Goal: Task Accomplishment & Management: Manage account settings

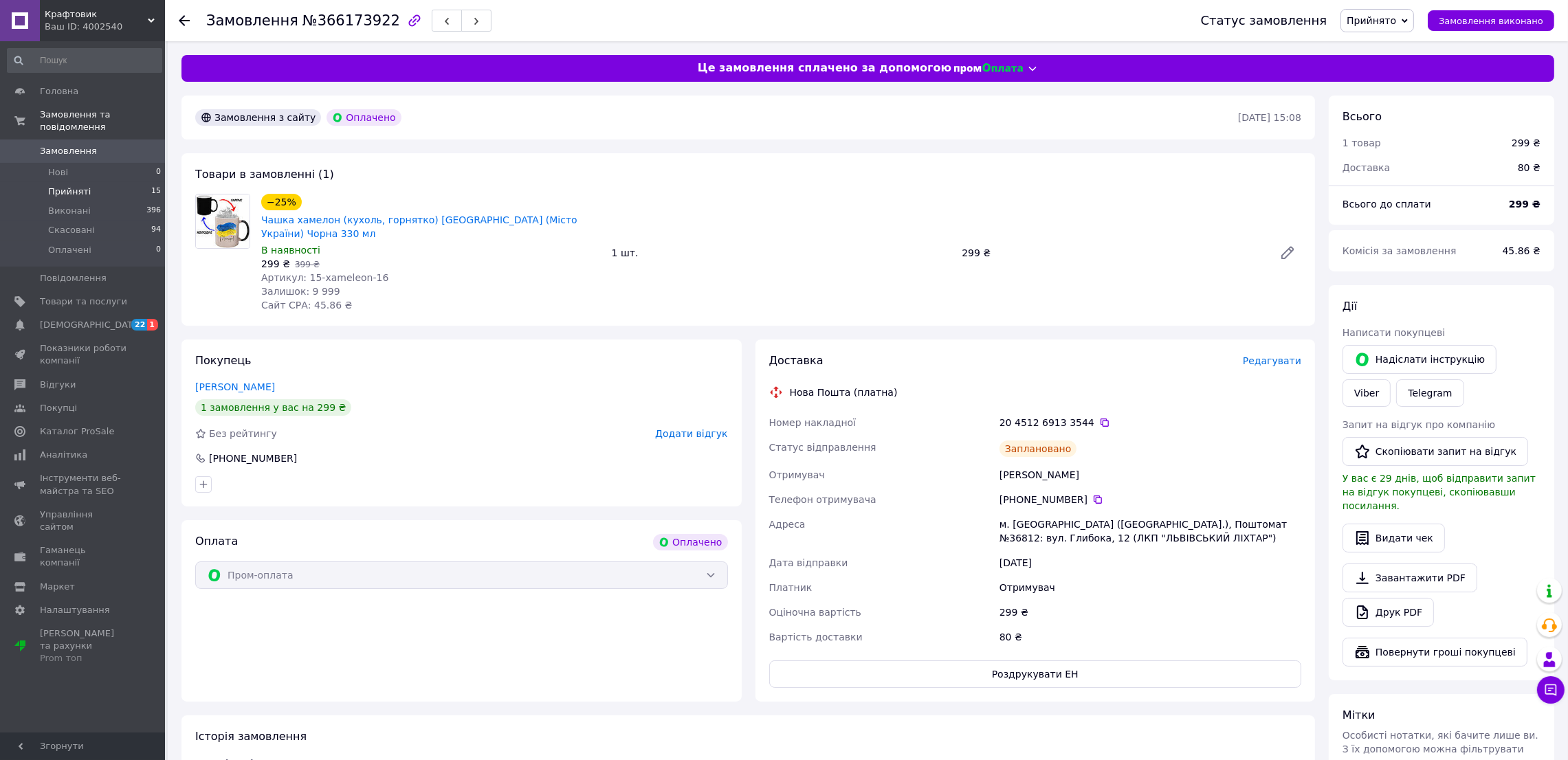
click at [58, 185] on span "Прийняті" at bounding box center [69, 191] width 43 height 12
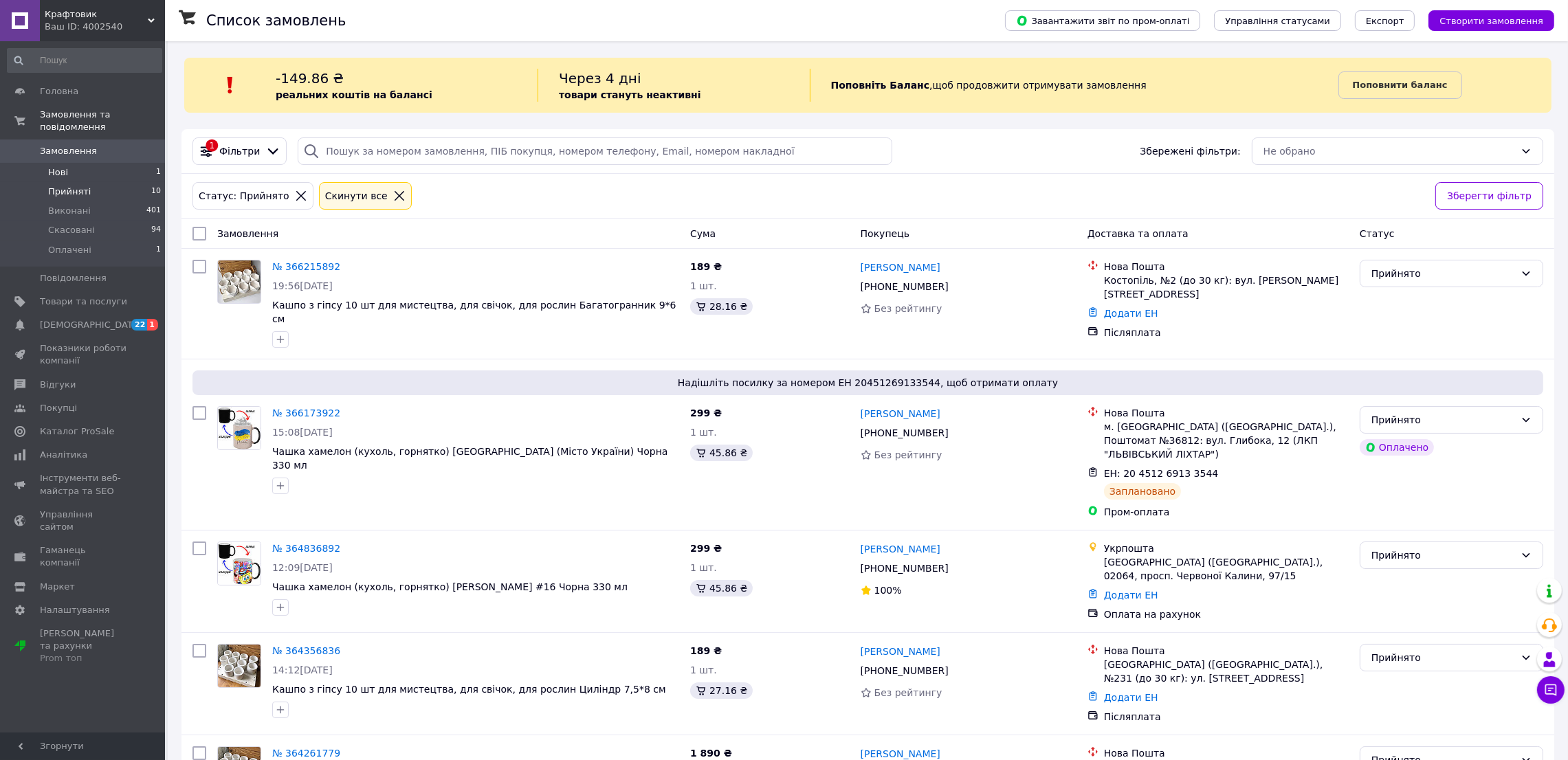
click at [68, 163] on li "Нові 1" at bounding box center [85, 172] width 169 height 20
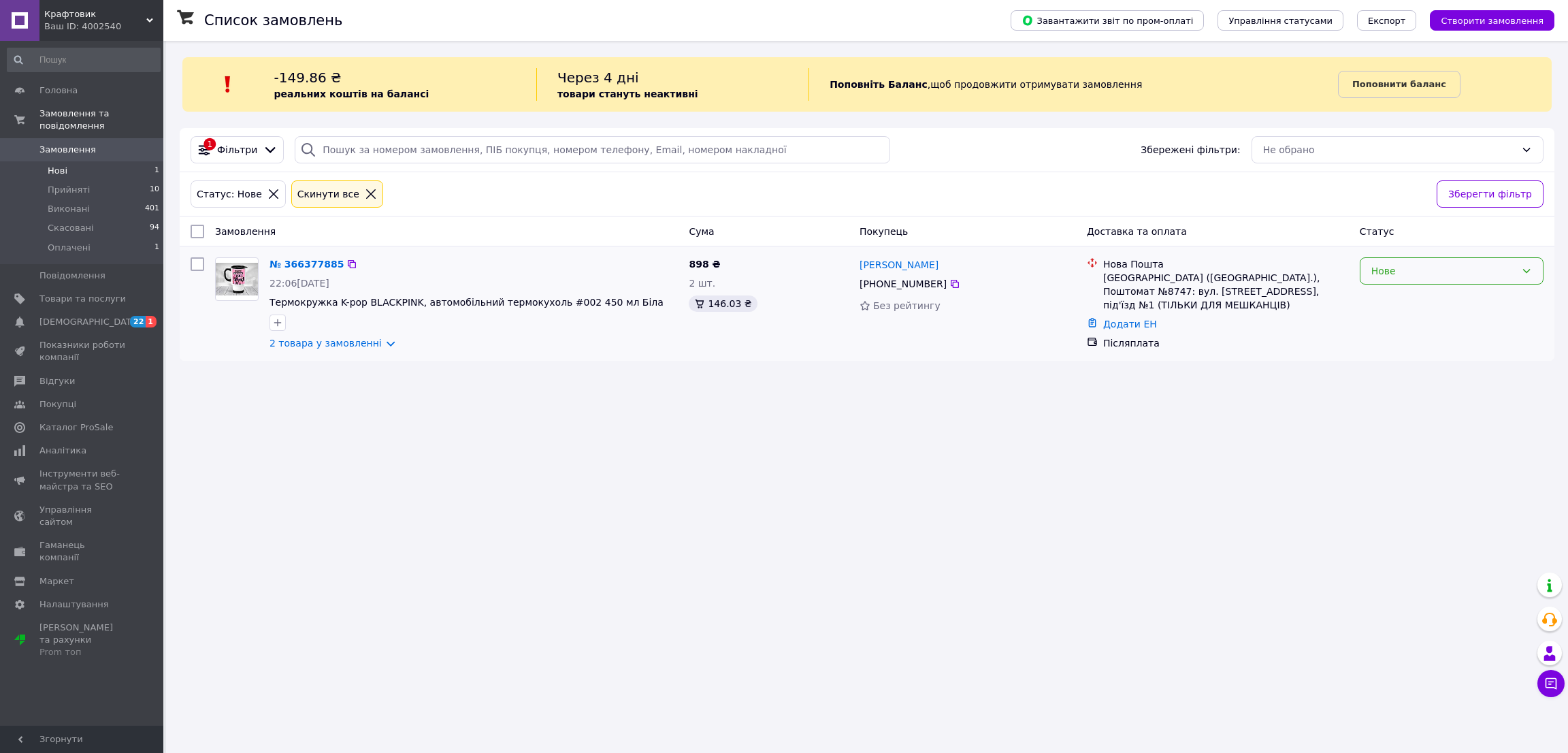
click at [1416, 265] on div "Нове" at bounding box center [1444, 271] width 145 height 15
click at [1385, 300] on li "Прийнято" at bounding box center [1452, 302] width 183 height 25
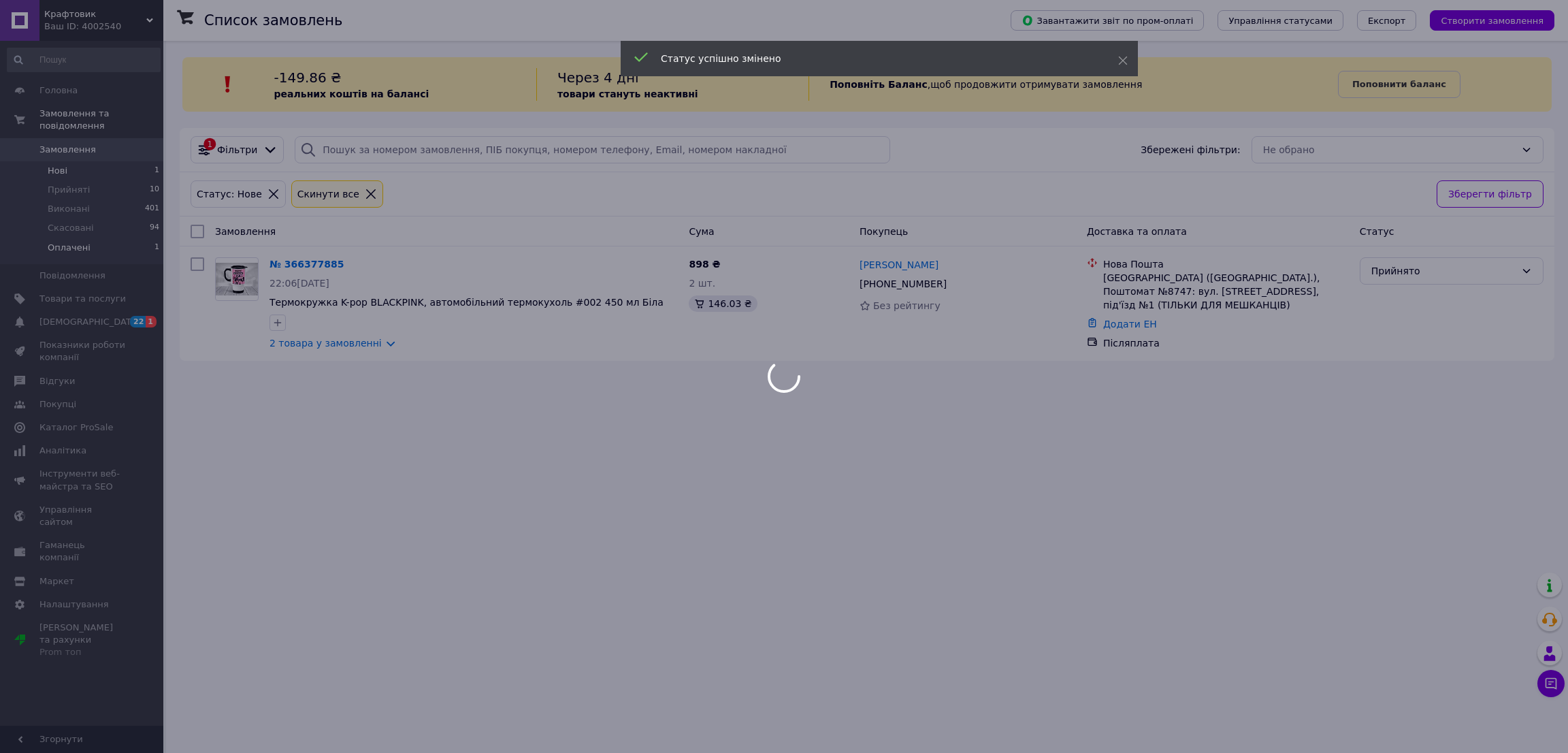
click at [60, 228] on div at bounding box center [784, 376] width 1568 height 753
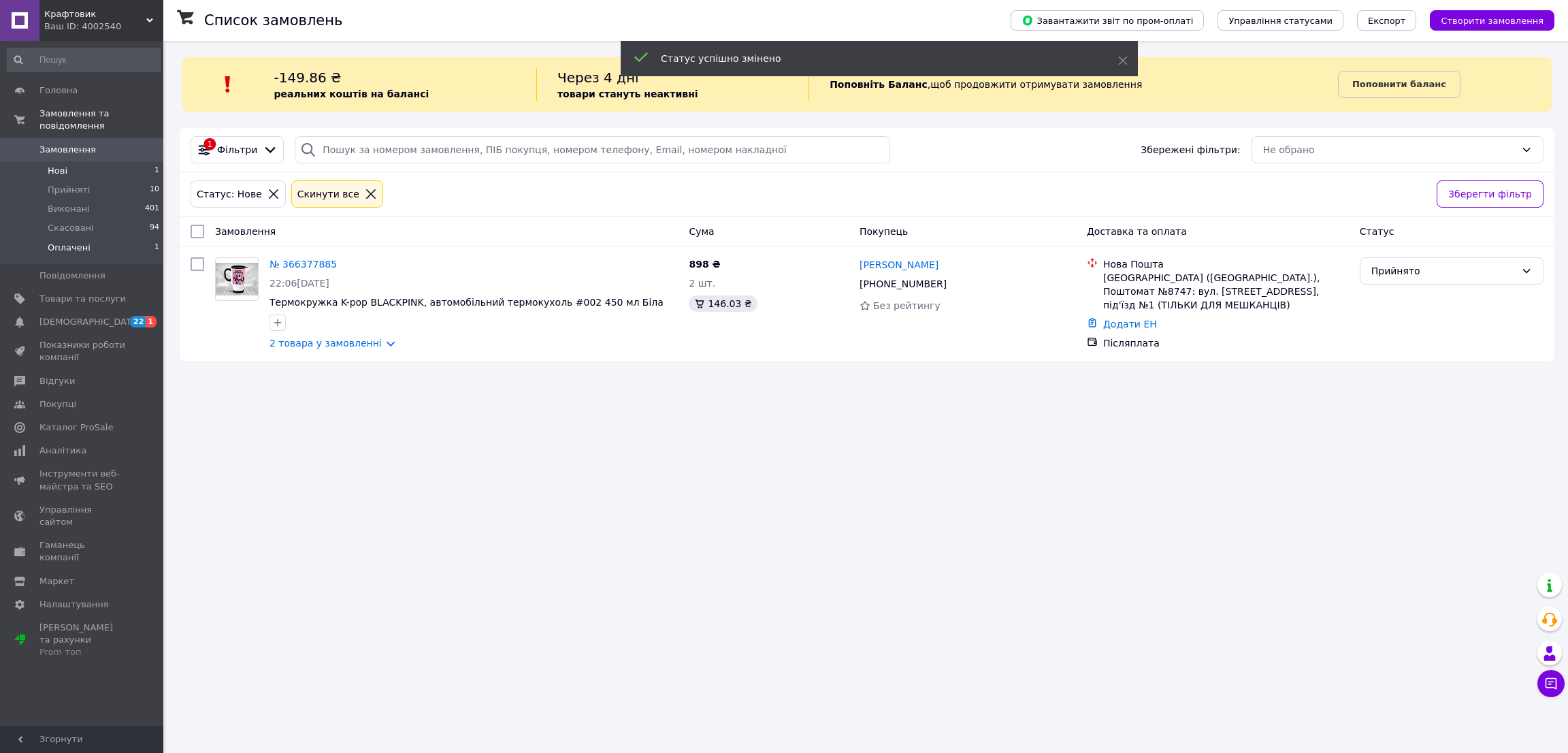
click at [70, 242] on span "Оплачені" at bounding box center [69, 248] width 43 height 12
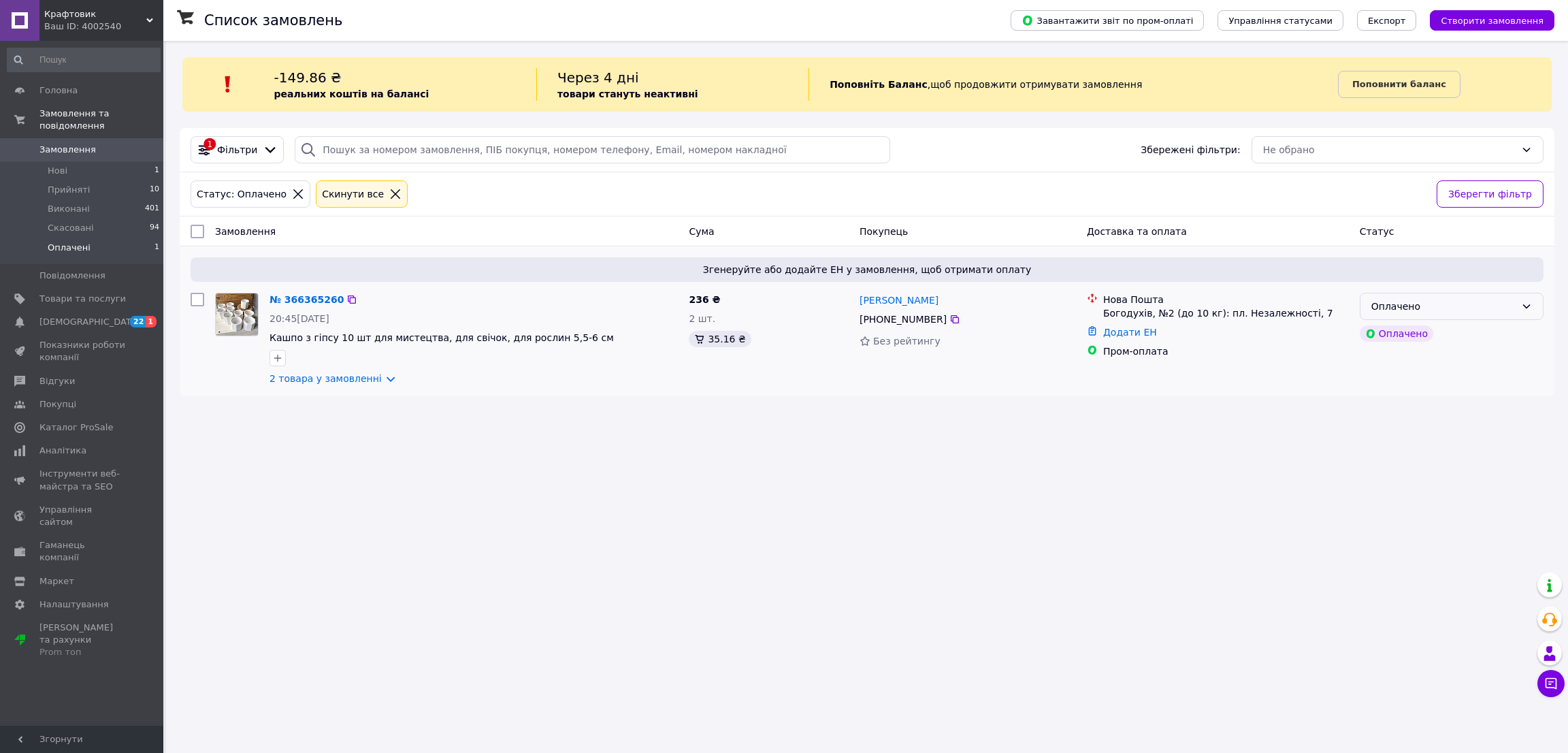
click at [1524, 312] on icon at bounding box center [1527, 306] width 11 height 11
click at [1428, 330] on li "Прийнято" at bounding box center [1452, 338] width 183 height 25
click at [1422, 399] on div "Список замовлень Завантажити звіт по пром-оплаті Управління статусами Експорт С…" at bounding box center [867, 225] width 1402 height 369
